Goal: Navigation & Orientation: Find specific page/section

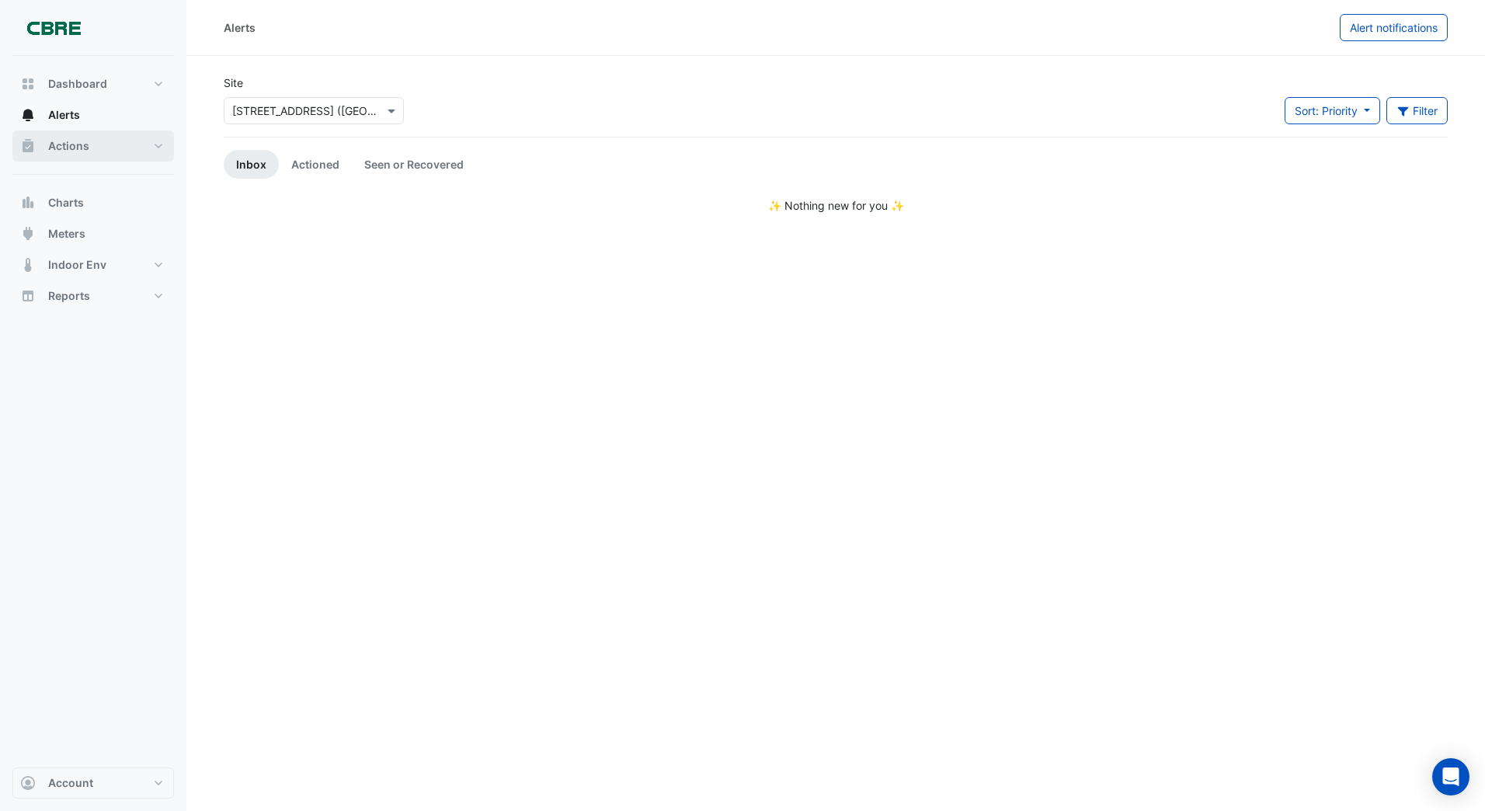
click at [70, 146] on span "Actions" at bounding box center [68, 146] width 41 height 16
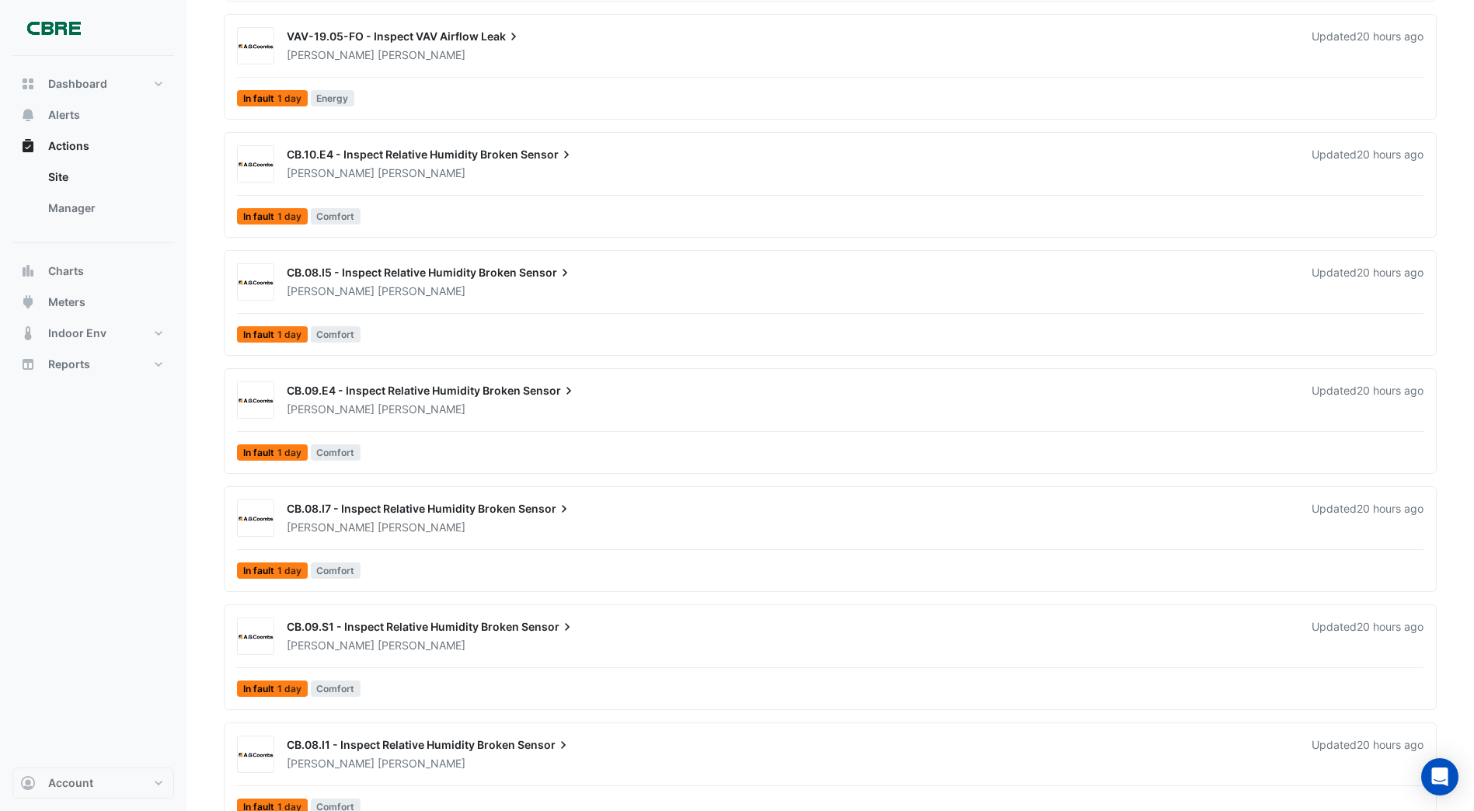
scroll to position [449, 0]
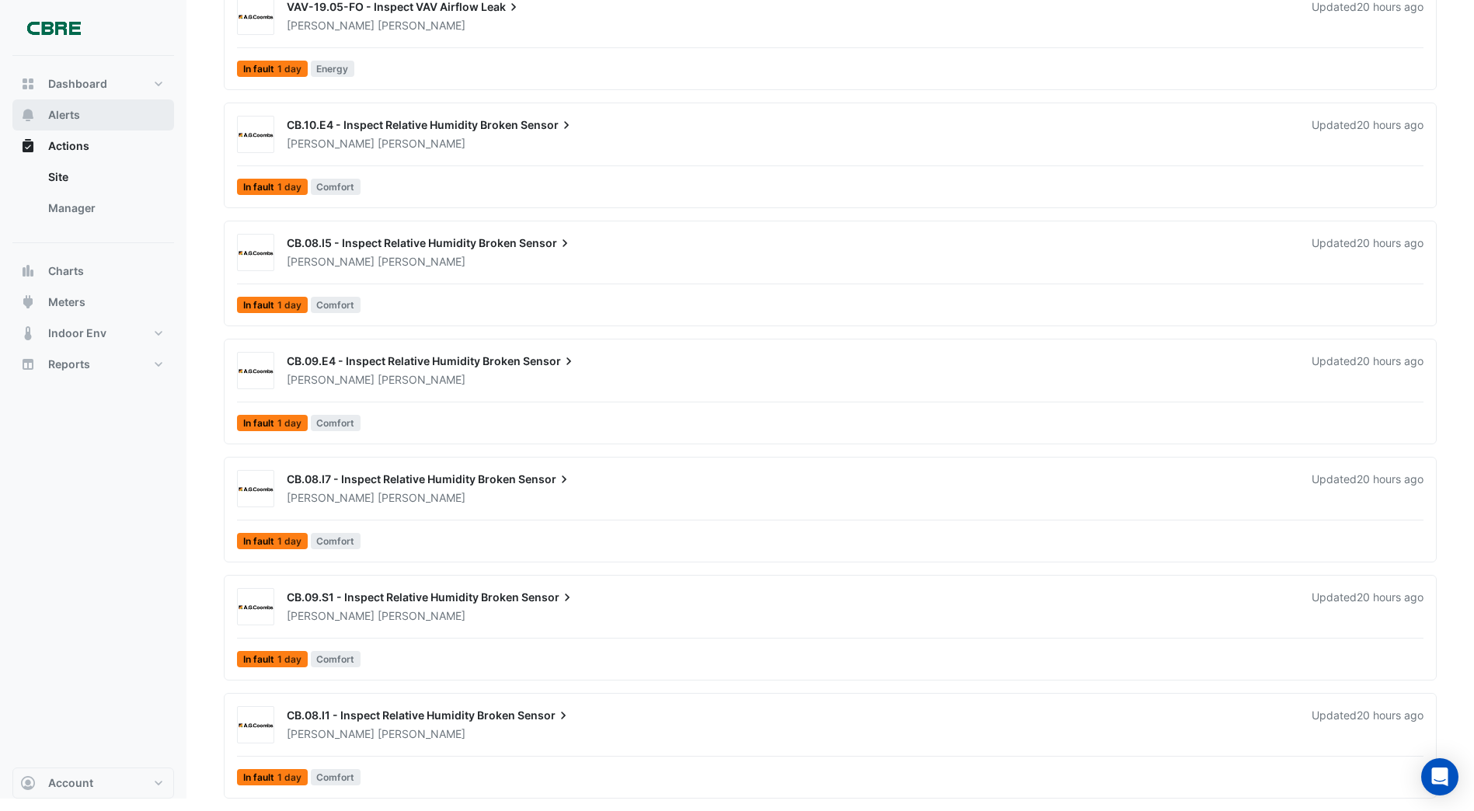
click at [73, 112] on span "Alerts" at bounding box center [64, 115] width 32 height 16
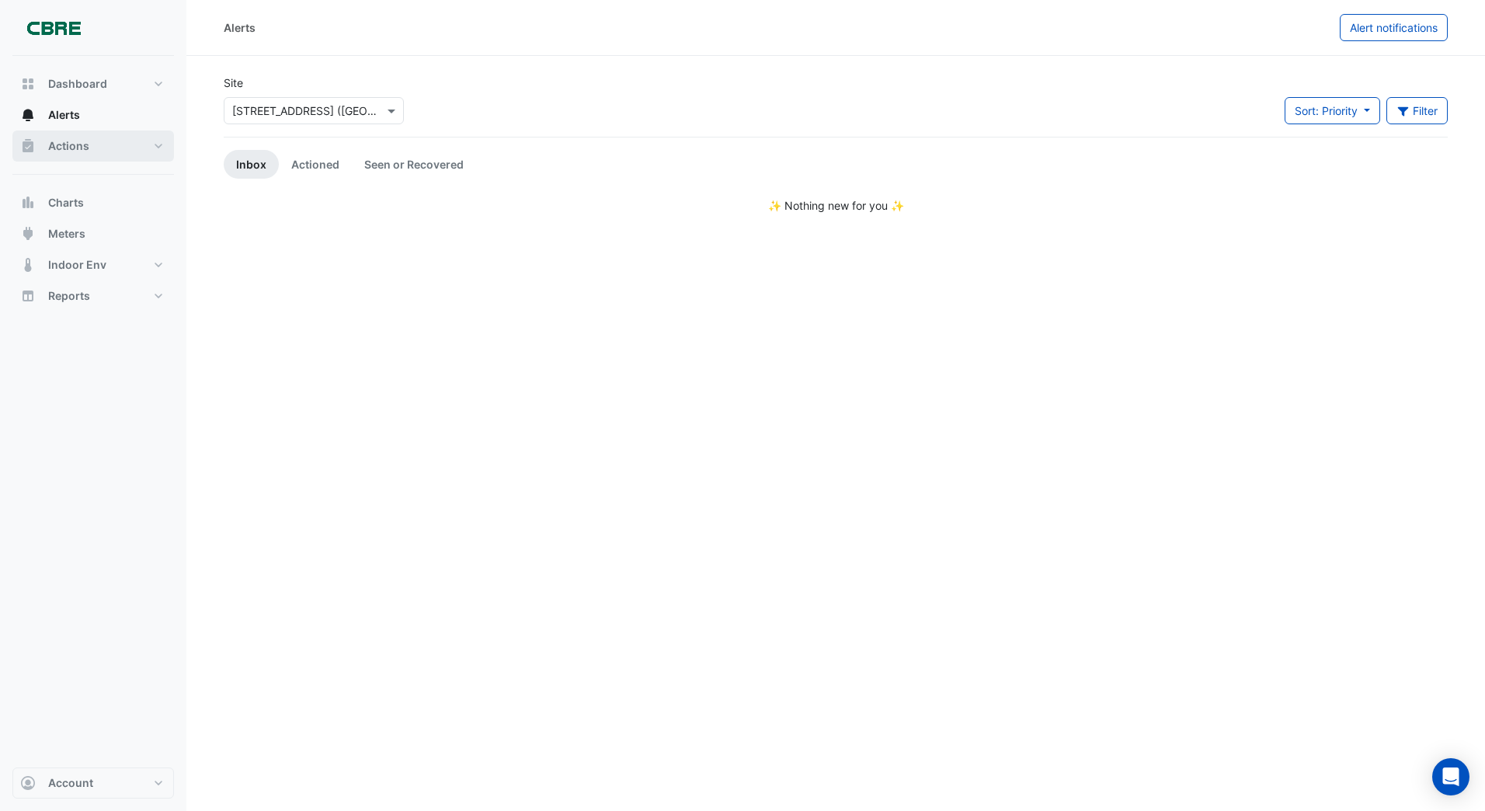
click at [61, 149] on span "Actions" at bounding box center [68, 146] width 41 height 16
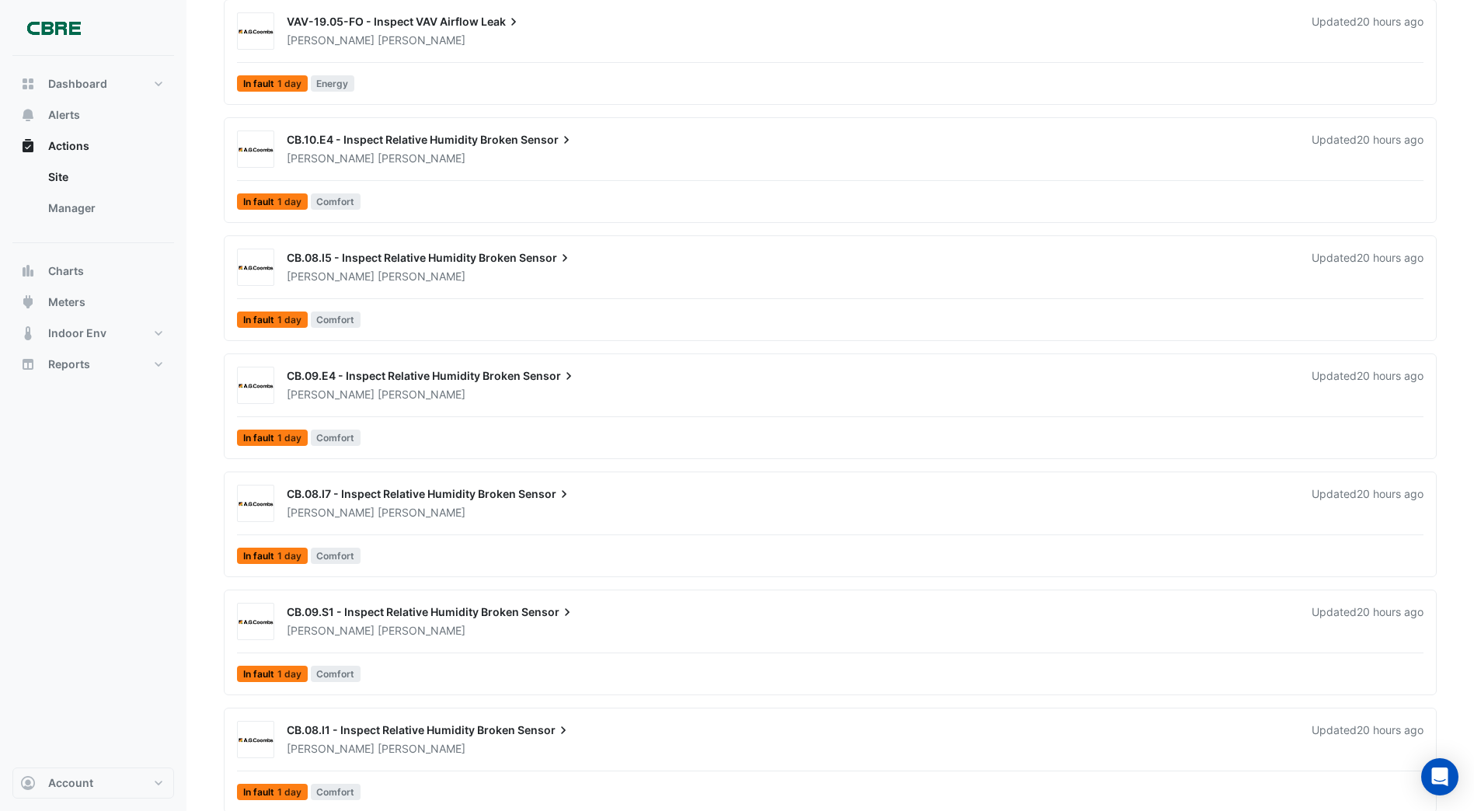
scroll to position [449, 0]
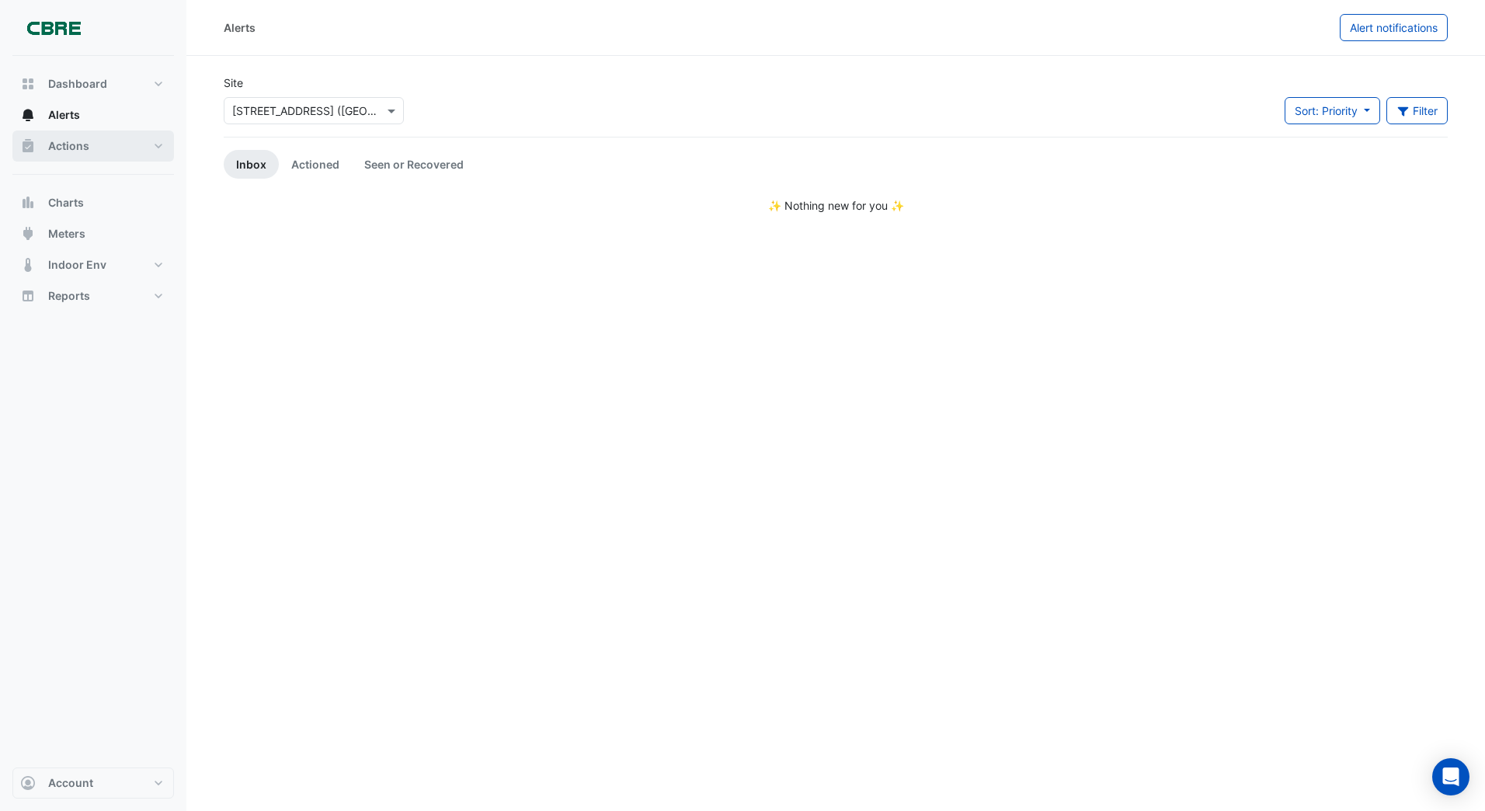
click at [53, 148] on span "Actions" at bounding box center [68, 146] width 41 height 16
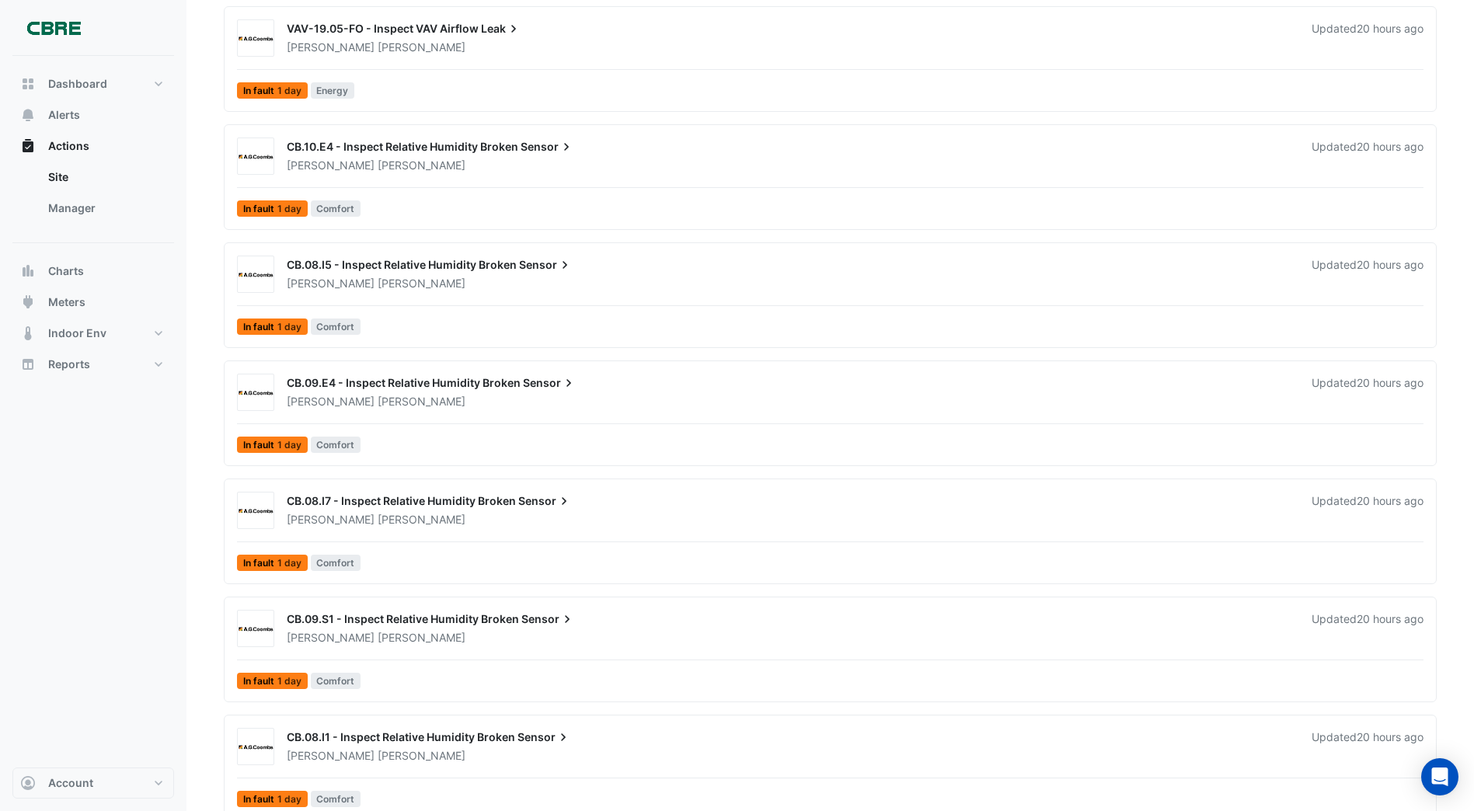
scroll to position [449, 0]
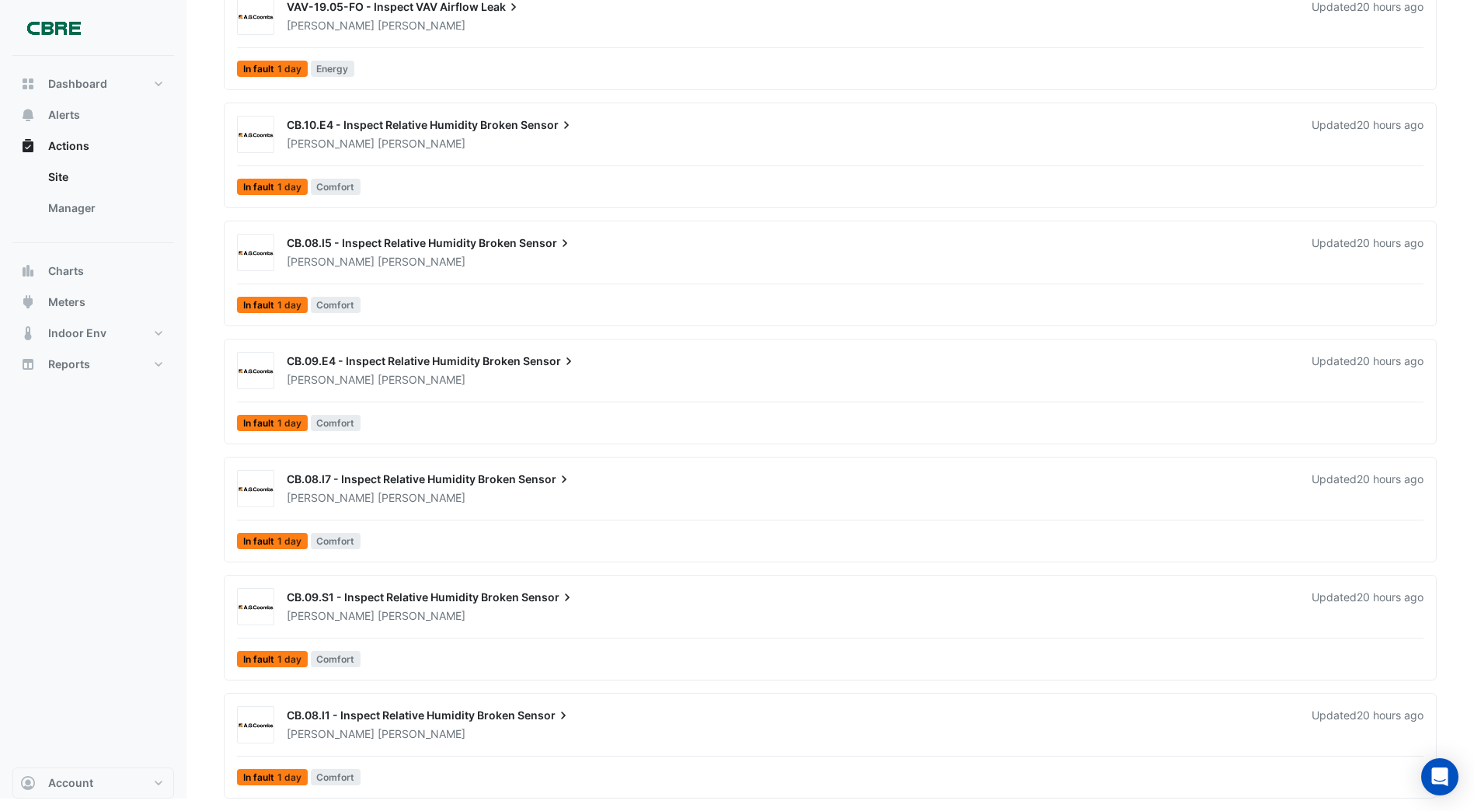
click at [322, 708] on div "CB.08.I1 - Inspect Relative Humidity Broken Sensor" at bounding box center [790, 717] width 1006 height 19
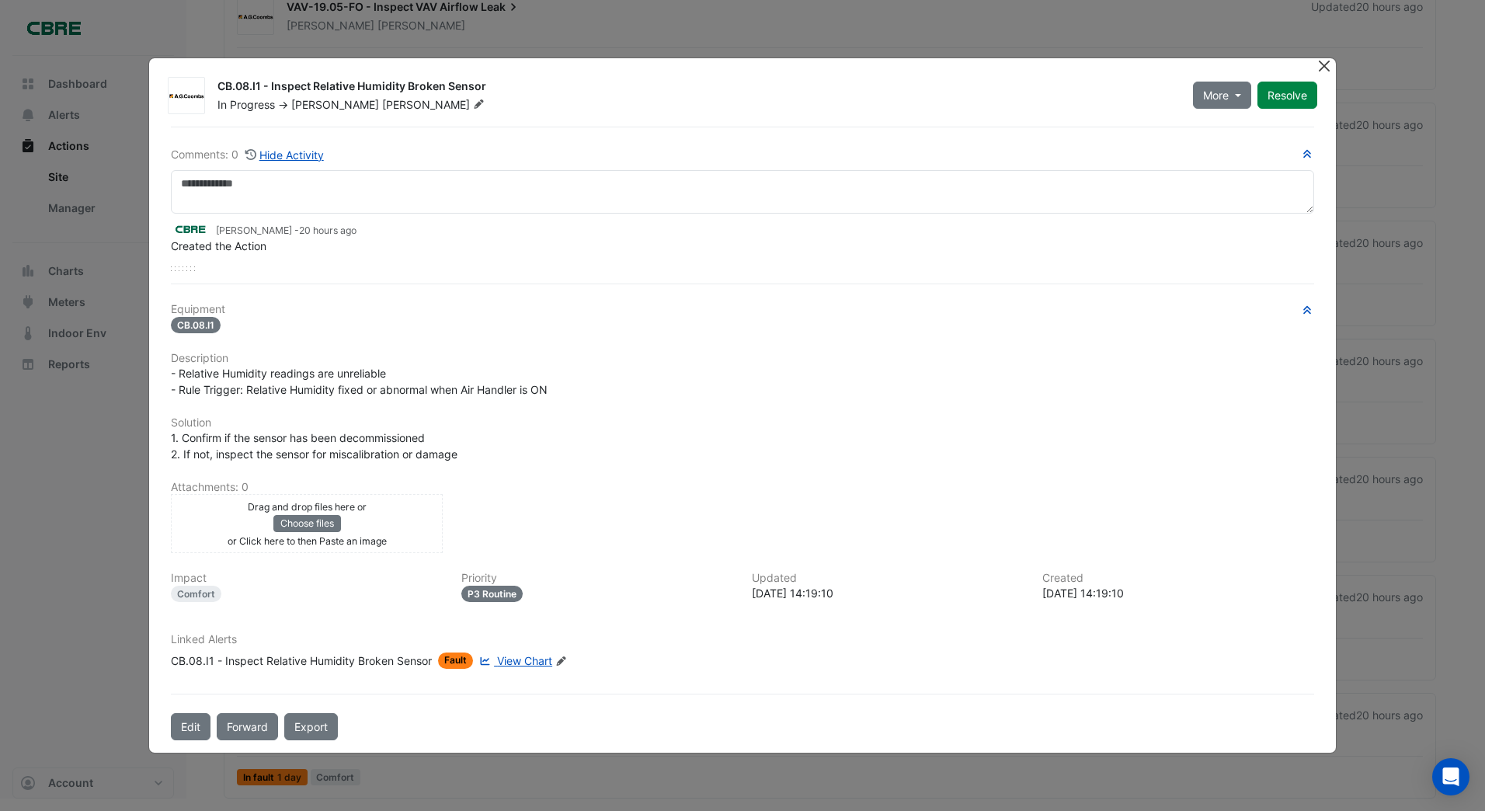
click at [1323, 66] on button "Close" at bounding box center [1325, 66] width 16 height 16
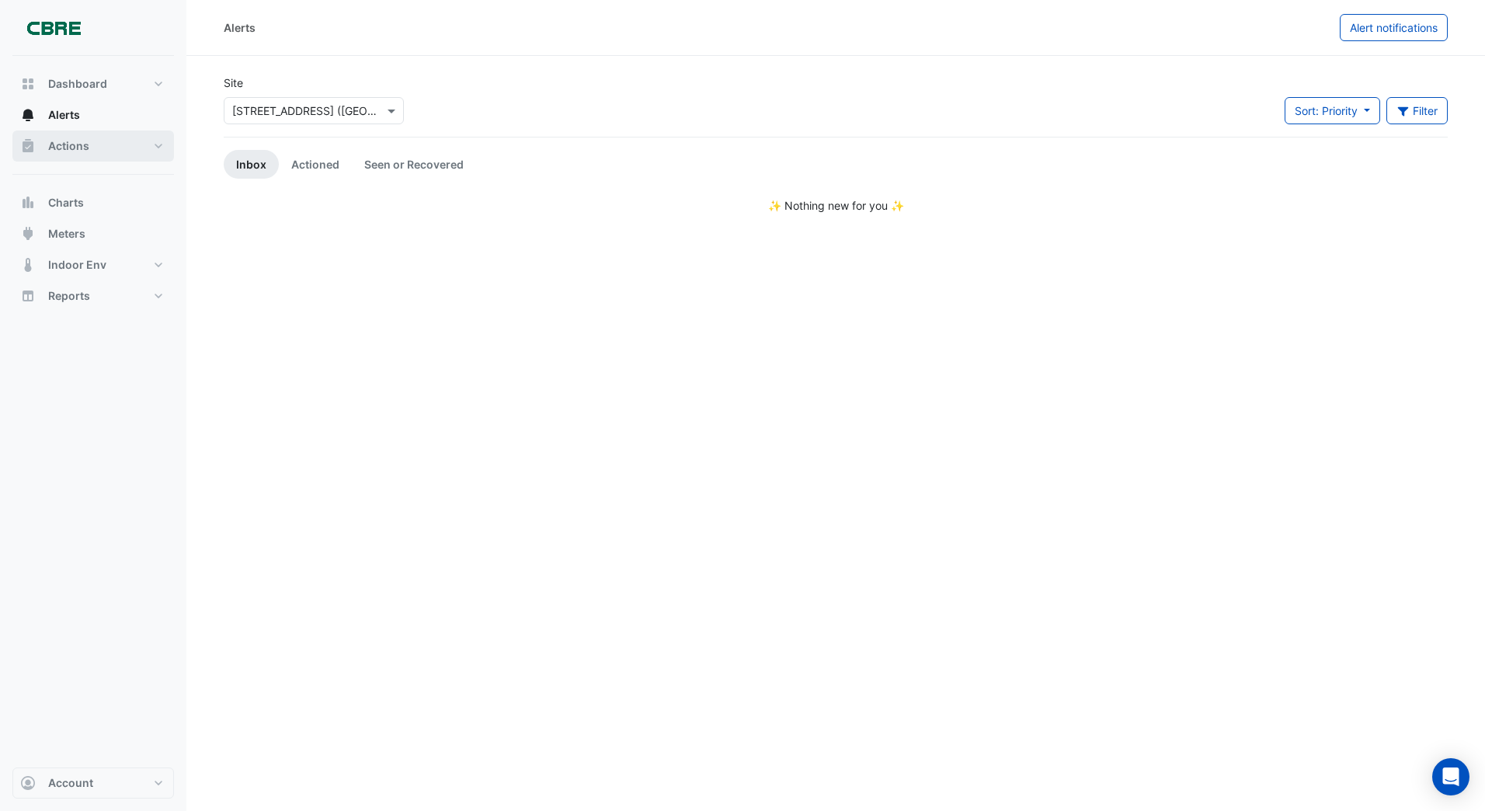
click at [54, 146] on span "Actions" at bounding box center [68, 146] width 41 height 16
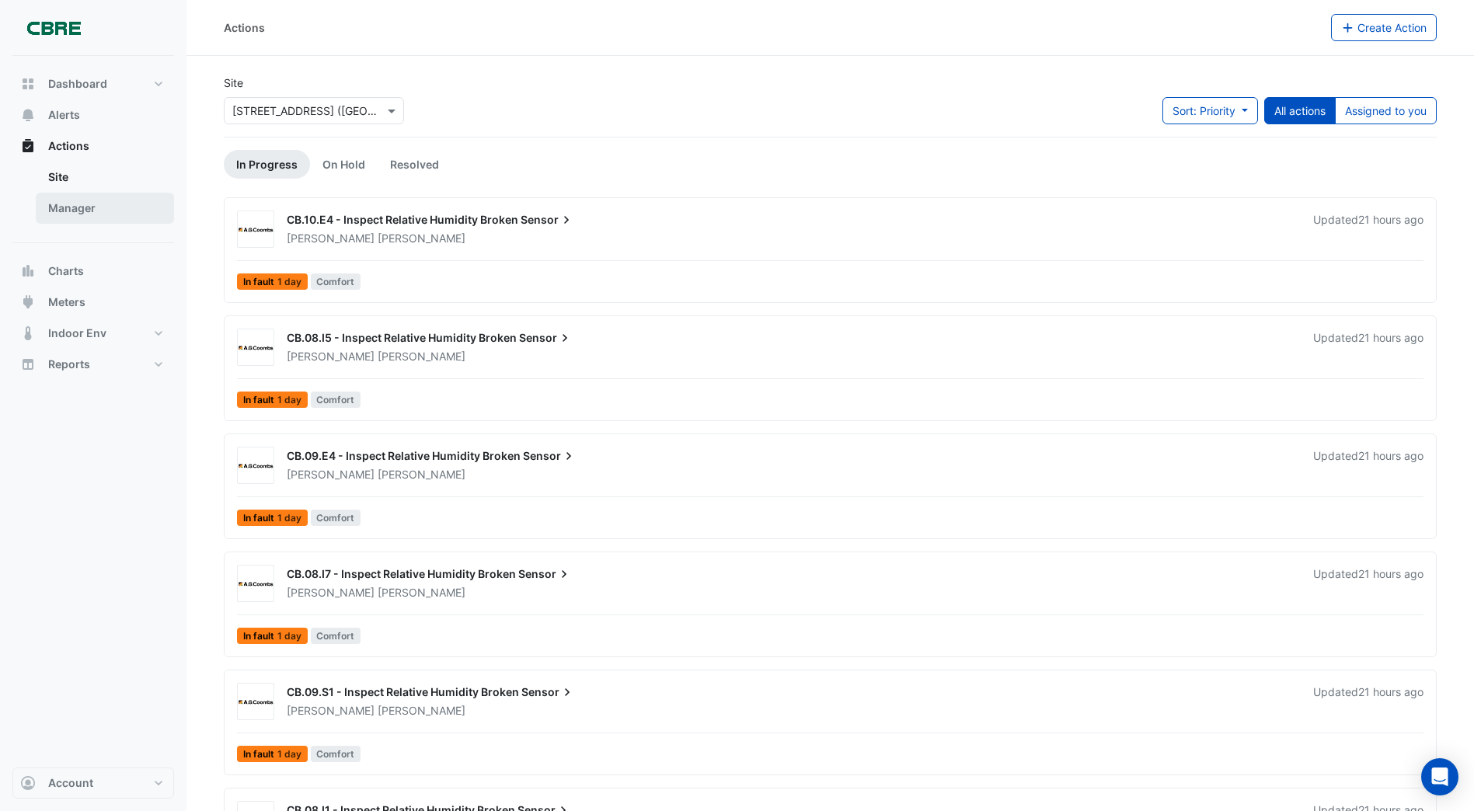
click at [65, 207] on link "Manager" at bounding box center [105, 208] width 138 height 31
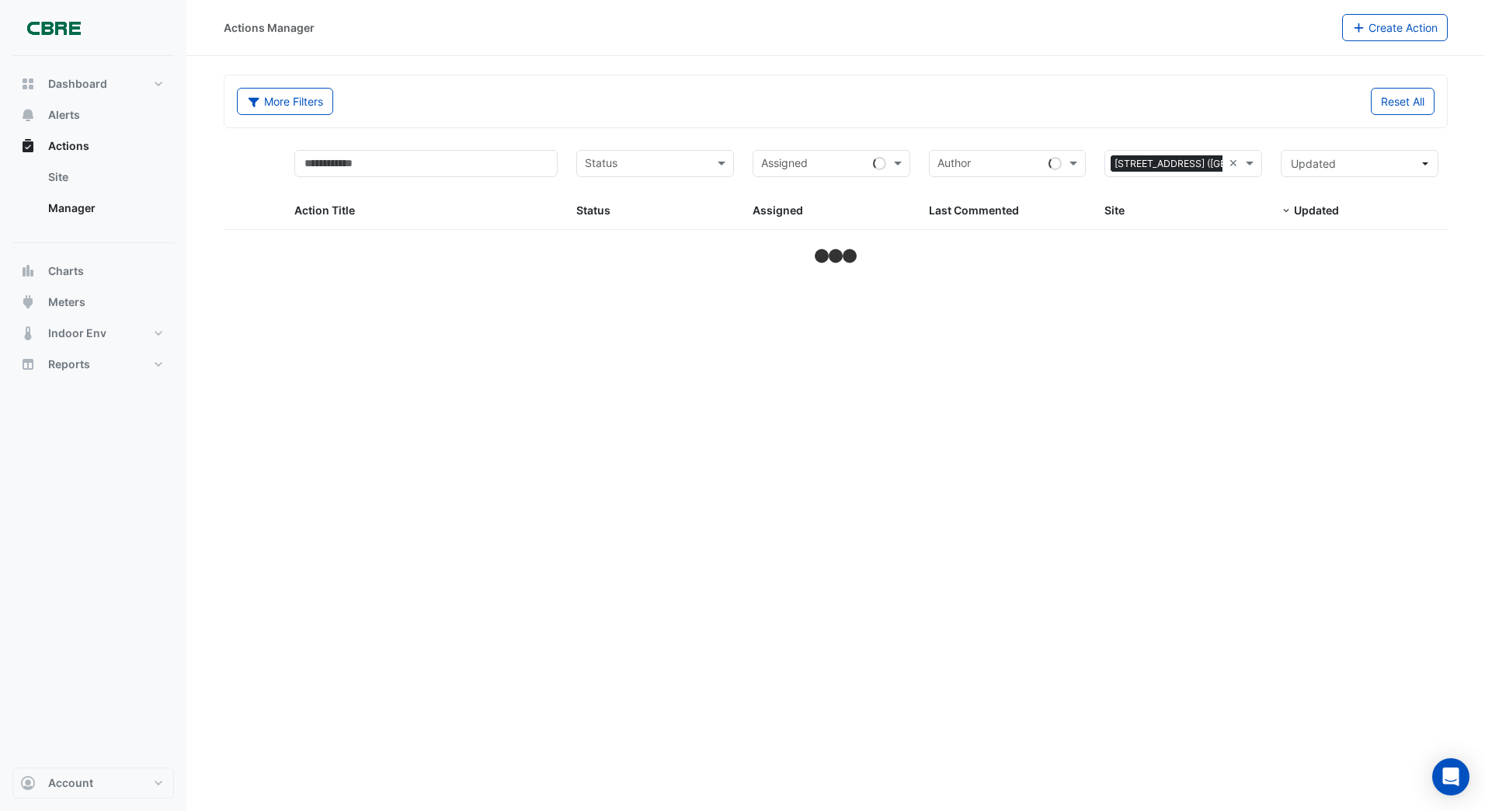
select select "***"
